Goal: Task Accomplishment & Management: Use online tool/utility

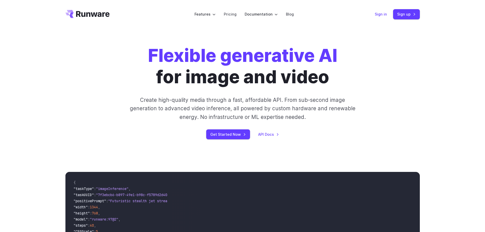
click at [383, 16] on link "Sign in" at bounding box center [381, 14] width 12 height 6
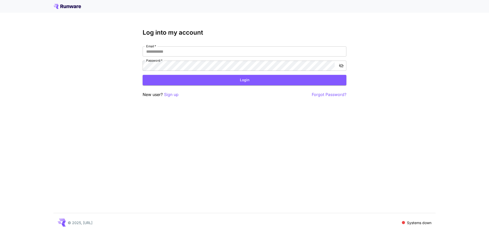
type input "**********"
click at [280, 82] on button "Login" at bounding box center [245, 80] width 204 height 10
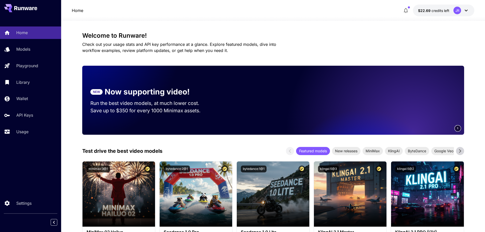
click at [27, 130] on p "Usage" at bounding box center [22, 132] width 12 height 6
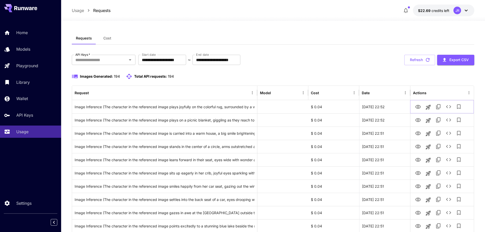
click at [417, 108] on icon "View Image" at bounding box center [419, 107] width 6 height 4
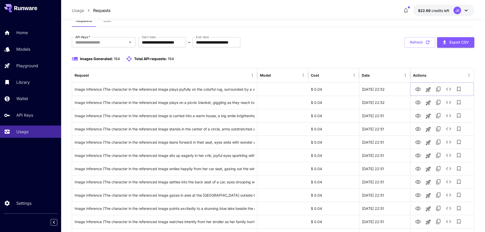
scroll to position [25, 0]
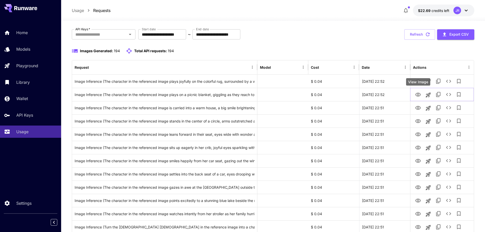
click at [420, 93] on icon "View Image" at bounding box center [419, 95] width 6 height 4
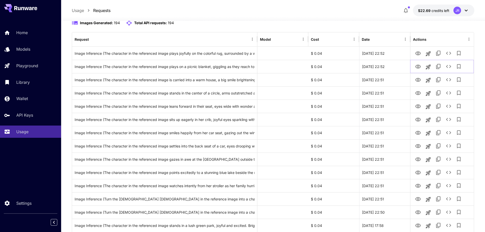
scroll to position [76, 0]
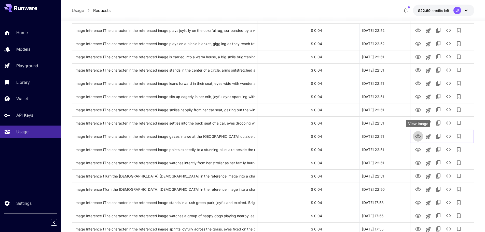
click at [417, 137] on icon "View Image" at bounding box center [418, 137] width 6 height 6
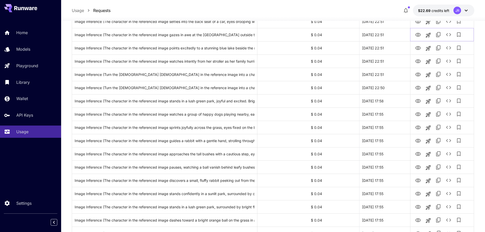
scroll to position [178, 0]
click at [418, 141] on icon "View Image" at bounding box center [419, 141] width 6 height 4
click at [419, 127] on icon "View Image" at bounding box center [419, 127] width 6 height 4
click at [202, 128] on div "Image Inference (The character in the referenced image sprints joyfully across …" at bounding box center [165, 127] width 180 height 13
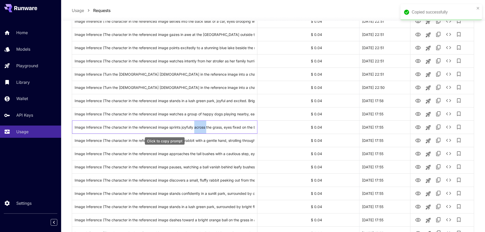
click at [202, 128] on div "Image Inference (The character in the referenced image sprints joyfully across …" at bounding box center [165, 127] width 180 height 13
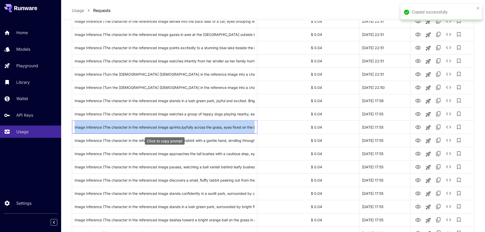
click at [202, 128] on div "Image Inference (The character in the referenced image sprints joyfully across …" at bounding box center [165, 127] width 180 height 13
copy div "Image Inference (The character in the referenced image sprints joyfully across …"
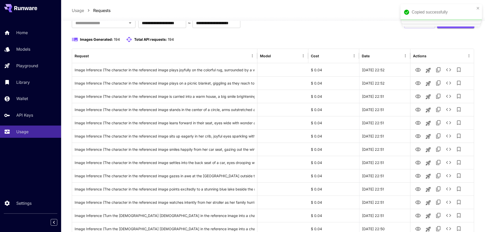
scroll to position [0, 0]
